Goal: Information Seeking & Learning: Find specific fact

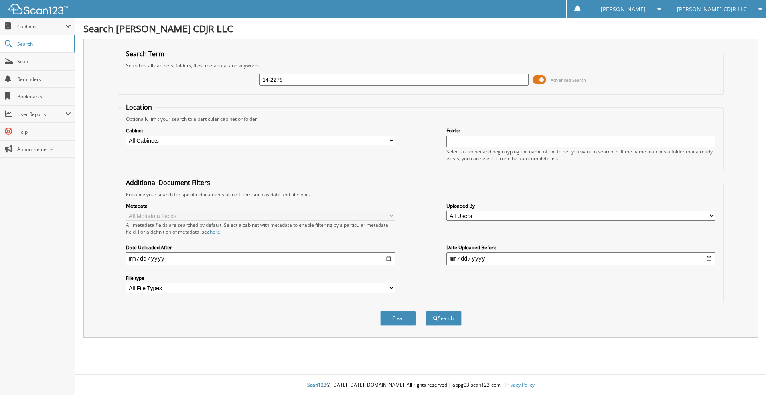
type input "14-2279"
click at [426, 311] on button "Search" at bounding box center [444, 318] width 36 height 15
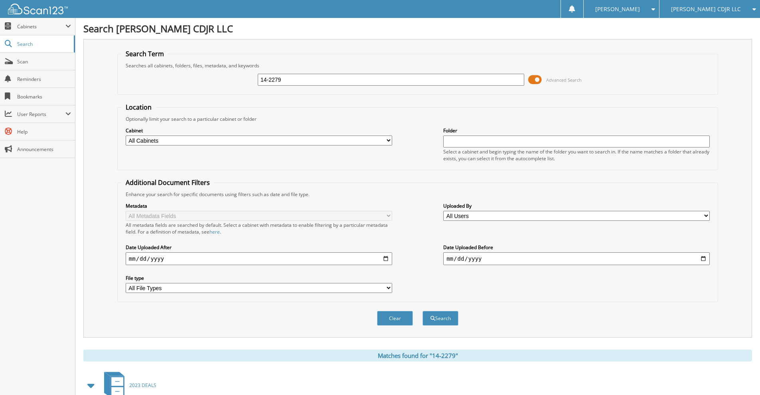
click at [294, 82] on input "14-2279" at bounding box center [391, 80] width 267 height 12
type input "14-22790"
click at [422, 311] on button "Search" at bounding box center [440, 318] width 36 height 15
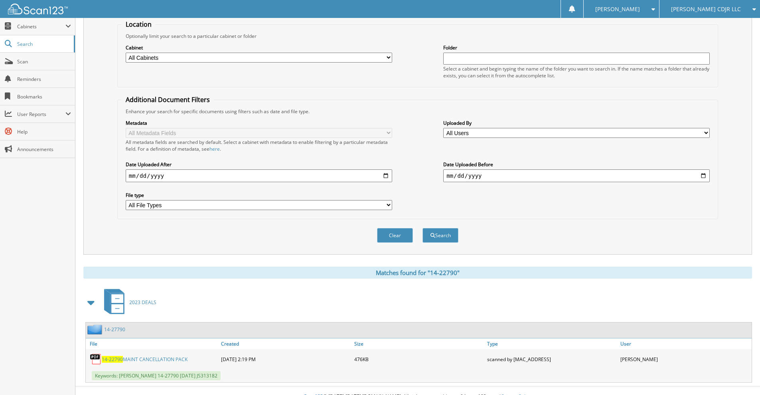
scroll to position [95, 0]
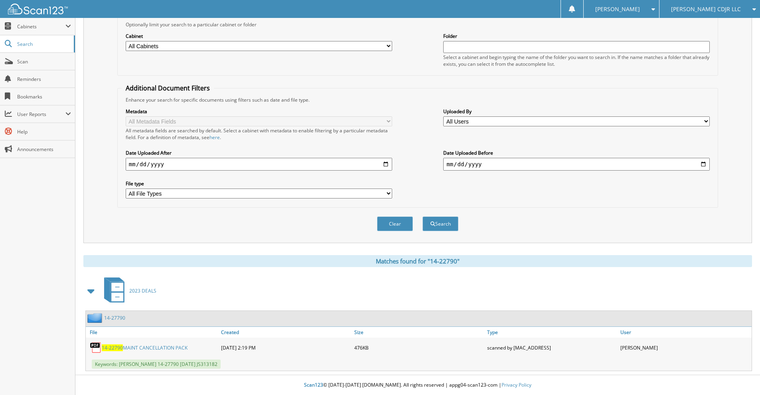
click at [117, 316] on link "14-27790" at bounding box center [114, 318] width 21 height 7
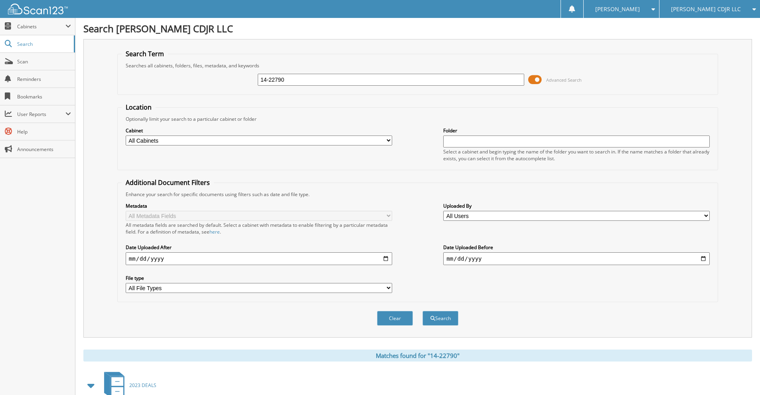
click at [330, 83] on input "14-22790" at bounding box center [391, 80] width 267 height 12
type input "14-2279D"
click at [422, 311] on button "Search" at bounding box center [440, 318] width 36 height 15
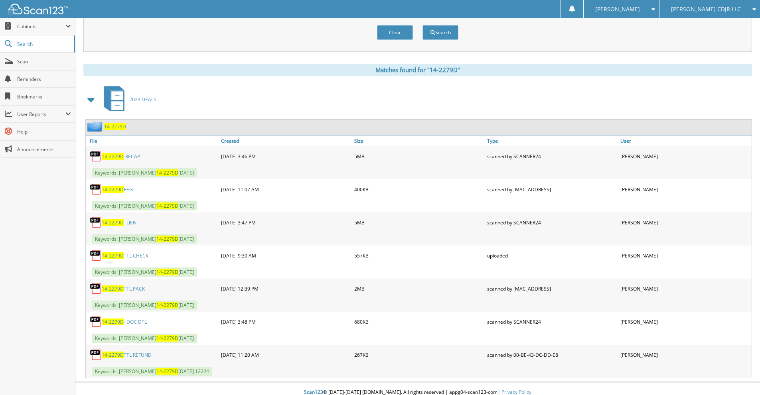
scroll to position [294, 0]
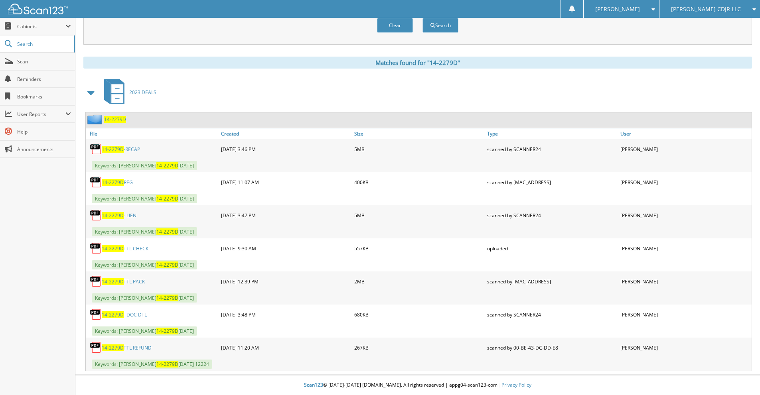
click at [122, 121] on span "14-2279D" at bounding box center [115, 119] width 22 height 7
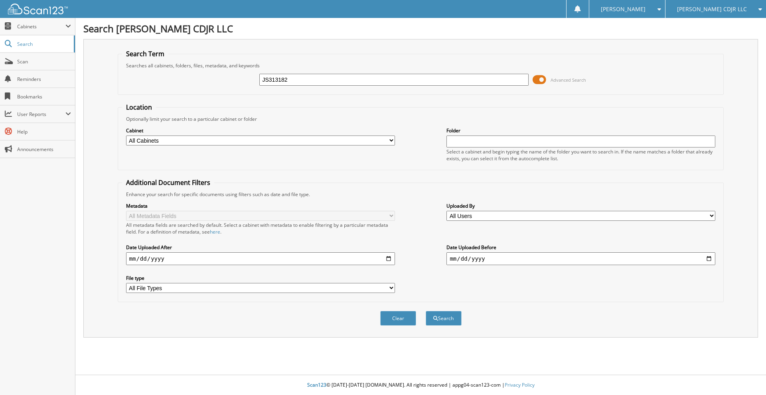
type input "JS313182"
click at [426, 311] on button "Search" at bounding box center [444, 318] width 36 height 15
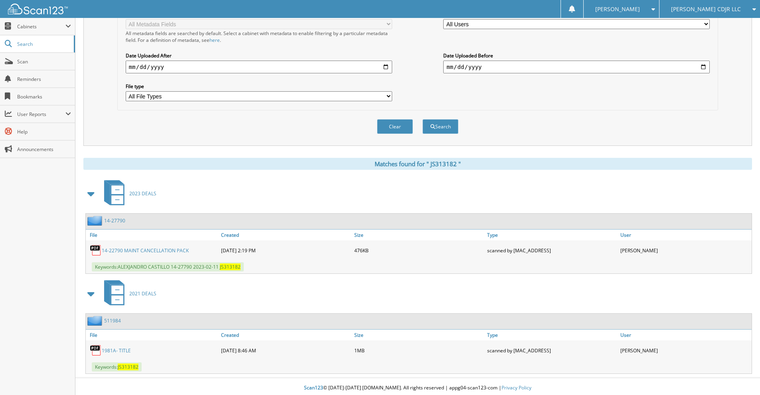
scroll to position [195, 0]
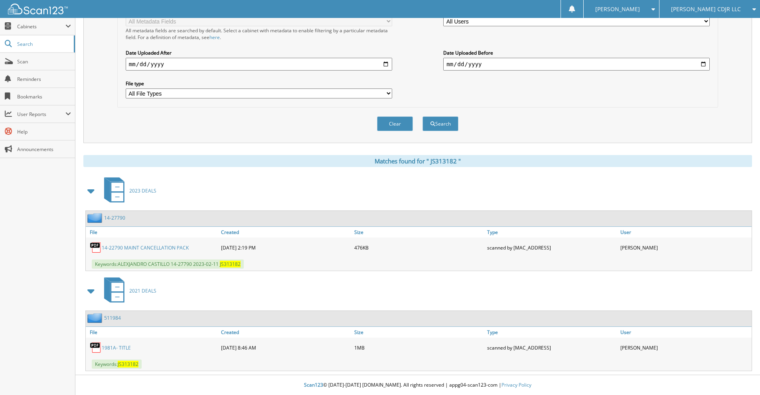
click at [173, 249] on link "1 4 - 2 2 7 9 0 M A I N T C A N C E L L A T I O N P A C K" at bounding box center [145, 248] width 87 height 7
click at [116, 215] on link "1 4 - 2 7 7 9 0" at bounding box center [114, 218] width 21 height 7
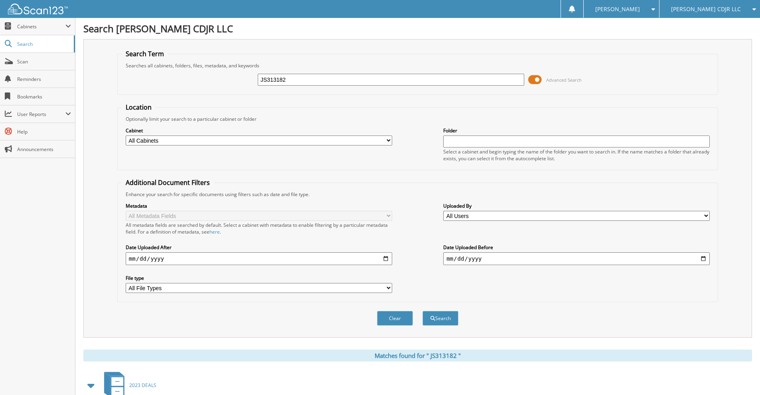
scroll to position [173, 0]
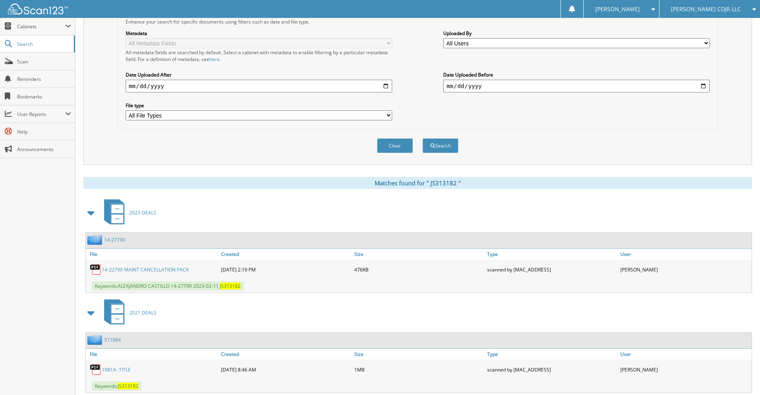
click at [111, 239] on link "1 4 - 2 7 7 9 0" at bounding box center [114, 240] width 21 height 7
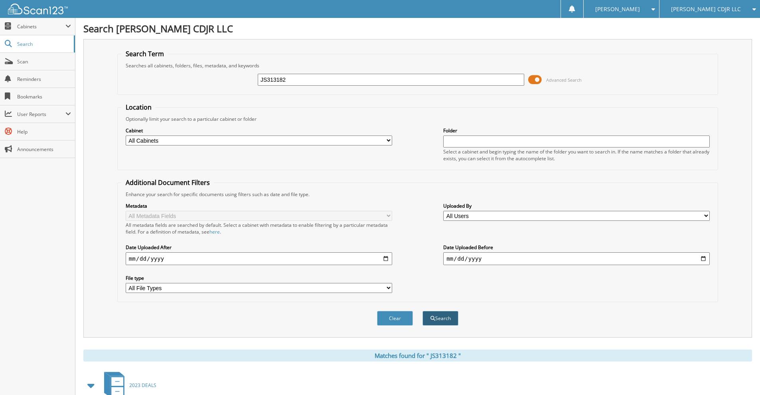
type input "JS313182"
click at [444, 322] on button "Search" at bounding box center [440, 318] width 36 height 15
drag, startPoint x: 318, startPoint y: 84, endPoint x: 238, endPoint y: 78, distance: 80.0
click at [238, 78] on div "JS313182 Advanced Search" at bounding box center [418, 80] width 592 height 22
type input "14-27790"
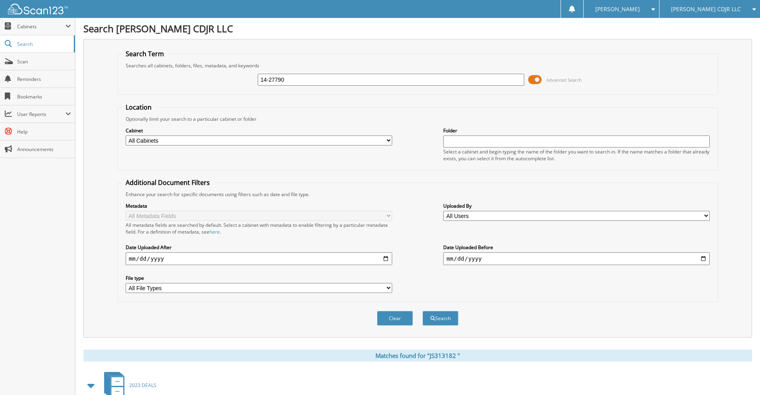
click at [422, 311] on button "Search" at bounding box center [440, 318] width 36 height 15
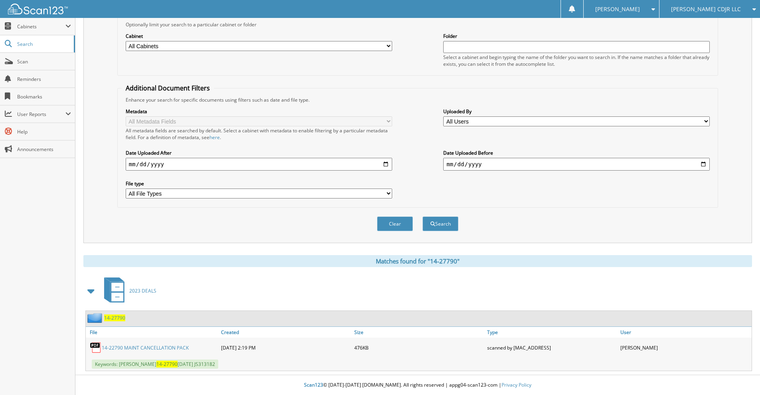
click at [122, 319] on span "14-27790" at bounding box center [114, 318] width 21 height 7
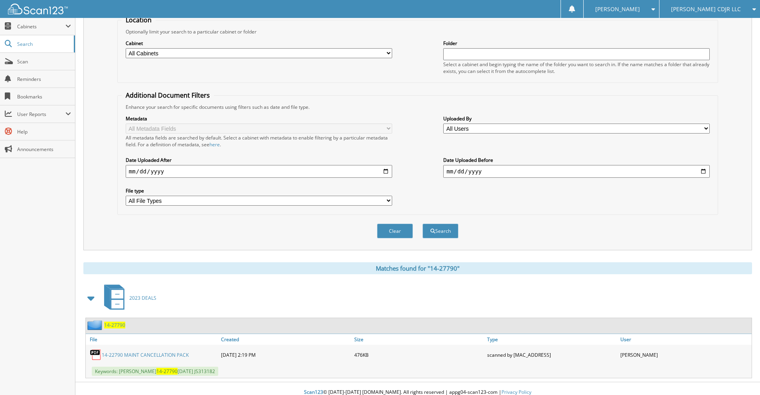
scroll to position [95, 0]
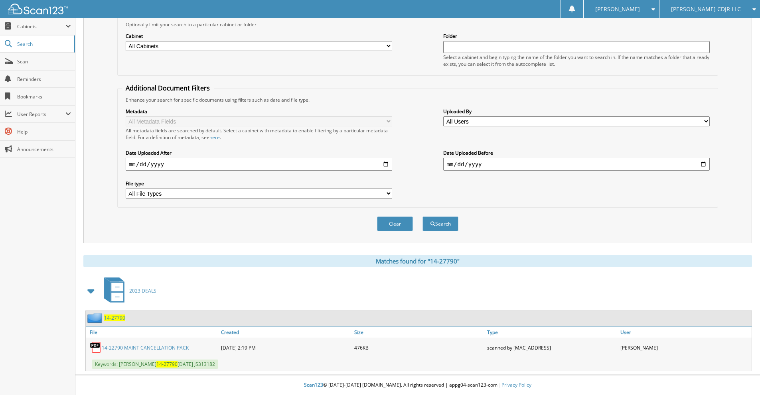
click at [166, 345] on link "14-22790 MAINT CANCELLATION PACK" at bounding box center [145, 348] width 87 height 7
click at [90, 291] on span at bounding box center [91, 291] width 11 height 14
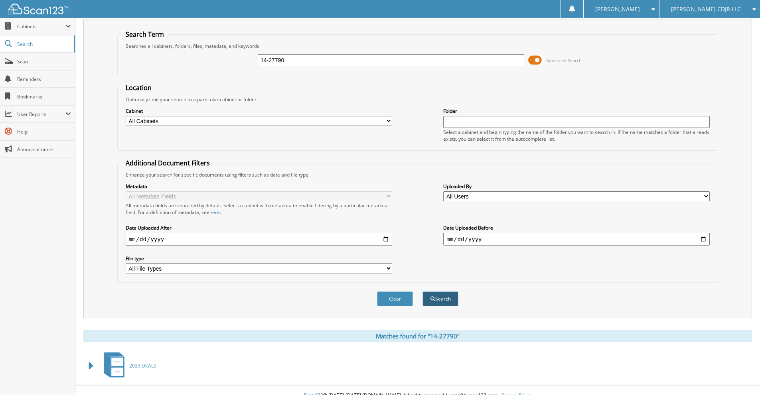
scroll to position [30, 0]
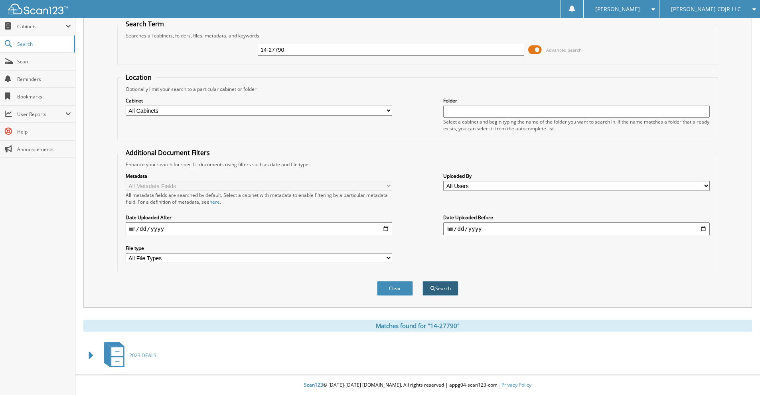
click at [448, 288] on button "Search" at bounding box center [440, 288] width 36 height 15
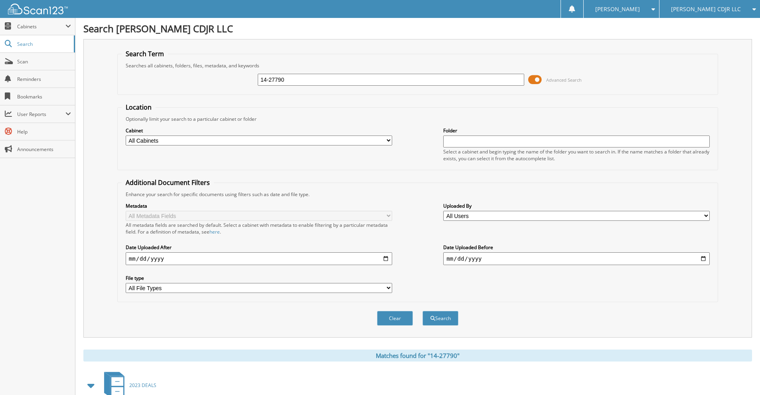
scroll to position [95, 0]
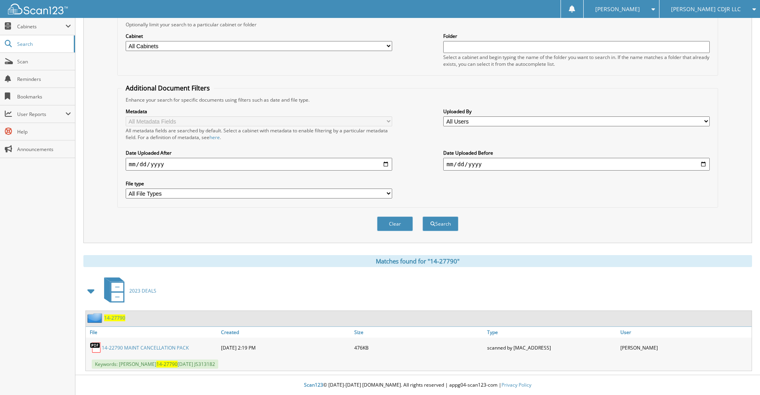
click at [115, 320] on span "14-27790" at bounding box center [114, 318] width 21 height 7
